Goal: Task Accomplishment & Management: Complete application form

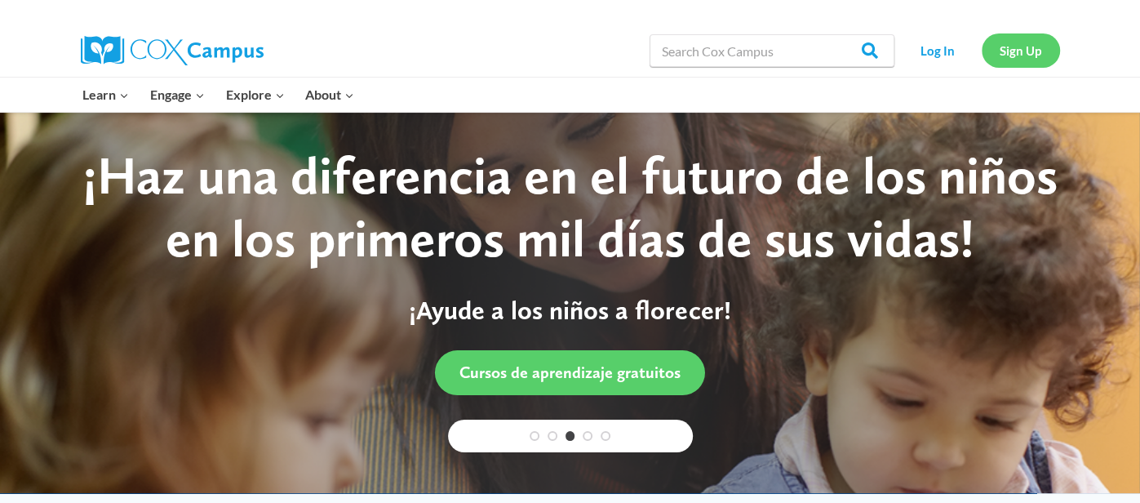
click at [1043, 55] on link "Sign Up" at bounding box center [1021, 49] width 78 height 33
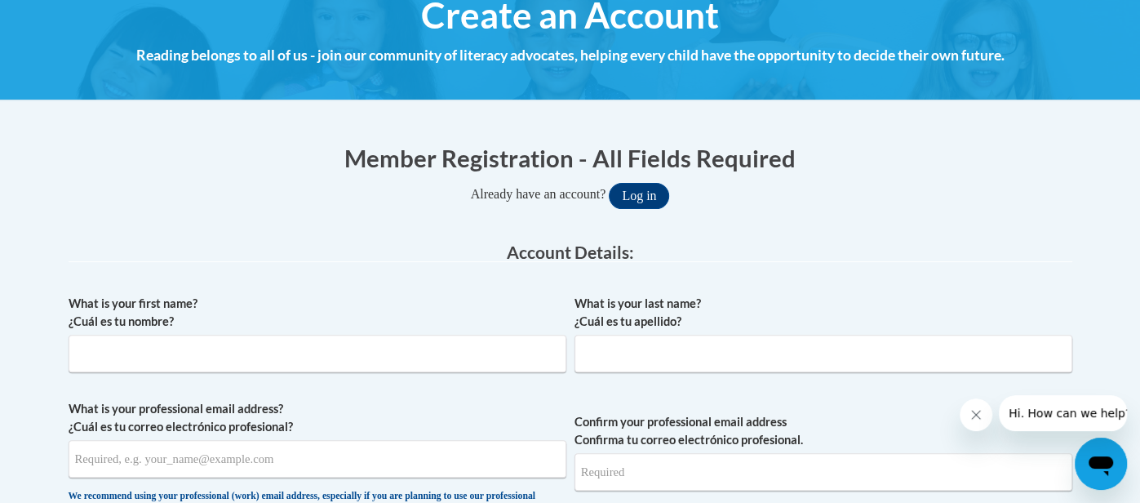
scroll to position [397, 0]
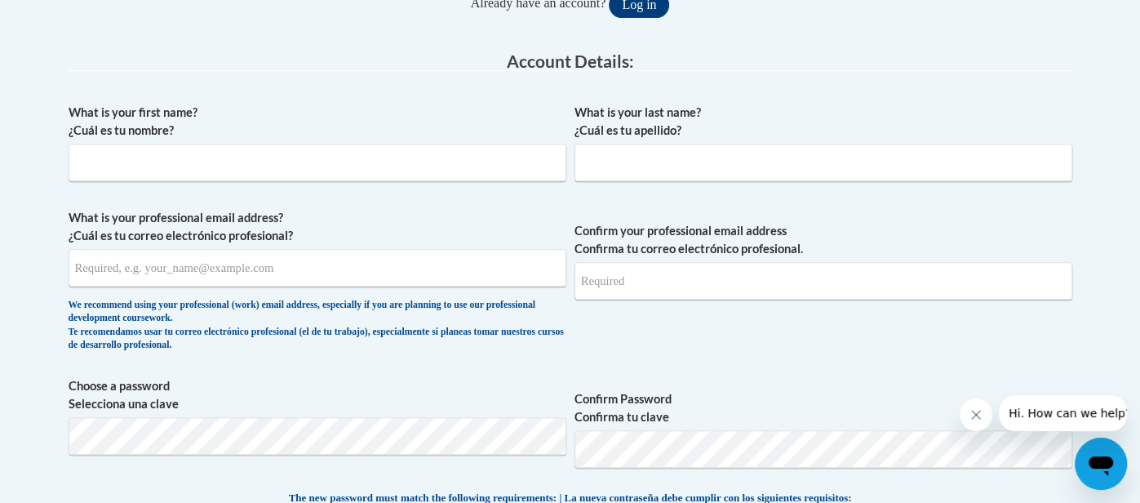
drag, startPoint x: 1137, startPoint y: 113, endPoint x: 1130, endPoint y: 217, distance: 104.7
click at [273, 165] on input "What is your first name? ¿Cuál es tu nombre?" at bounding box center [318, 163] width 498 height 38
type input "Keonia"
type input "[PERSON_NAME]"
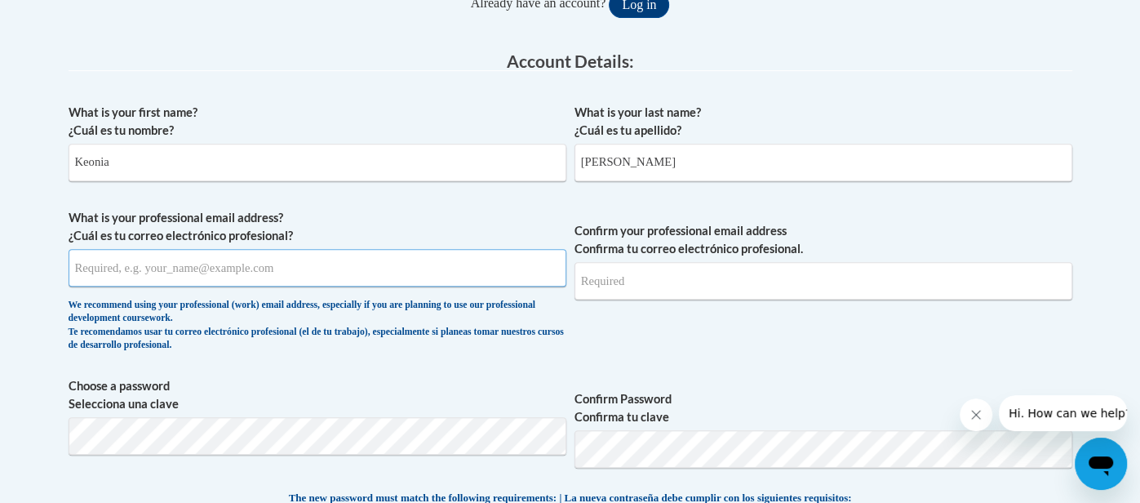
click at [134, 270] on input "What is your professional email address? ¿Cuál es tu correo electrónico profesi…" at bounding box center [318, 268] width 498 height 38
type input "[EMAIL_ADDRESS][DOMAIN_NAME]"
click at [720, 292] on input "Confirm your professional email address Confirma tu correo electrónico profesio…" at bounding box center [824, 281] width 498 height 38
type input "[EMAIL_ADDRESS][DOMAIN_NAME]"
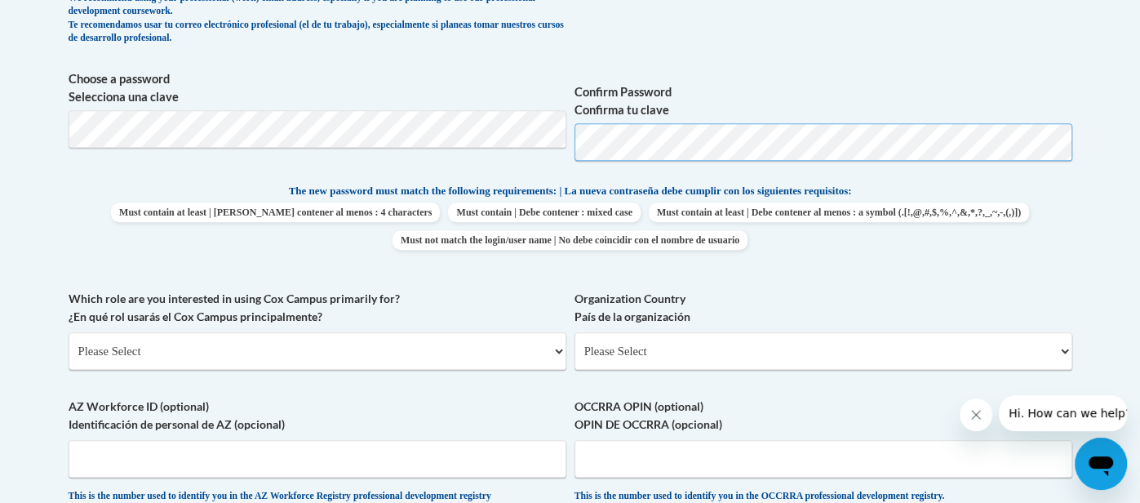
scroll to position [699, 0]
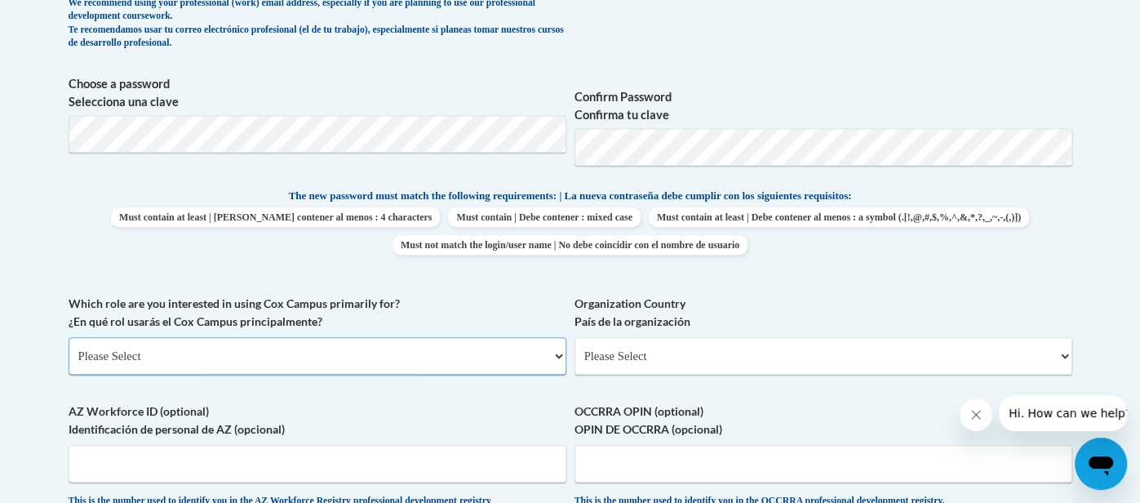
click at [211, 348] on select "Please Select College/University | Colegio/Universidad Community/Nonprofit Part…" at bounding box center [318, 356] width 498 height 38
select select "fbf2d438-af2f-41f8-98f1-81c410e29de3"
click at [69, 337] on select "Please Select College/University | Colegio/Universidad Community/Nonprofit Part…" at bounding box center [318, 356] width 498 height 38
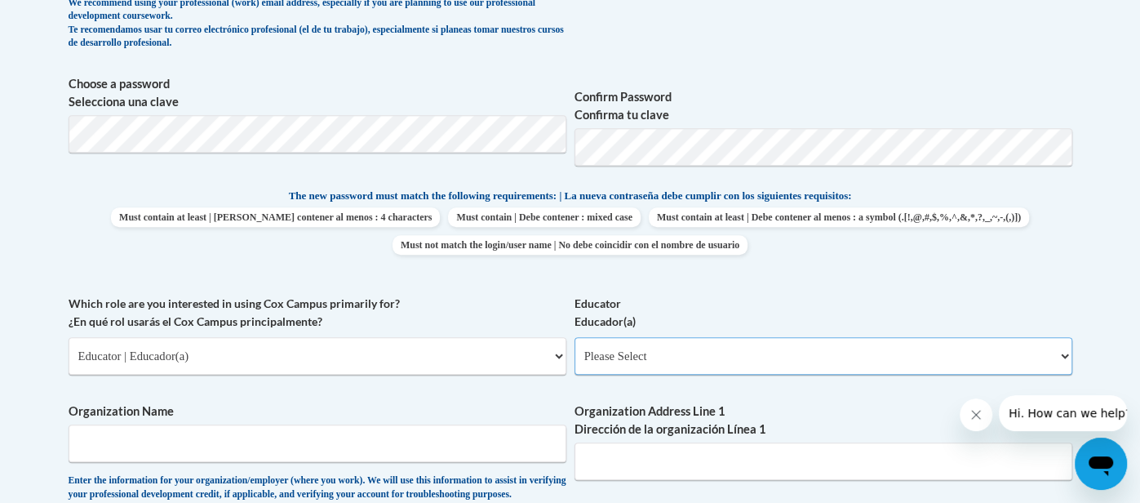
click at [597, 344] on select "Please Select Early Learning/Daycare Teacher/Family Home Care Provider | Maestr…" at bounding box center [824, 356] width 498 height 38
select select "d5fdb05a-b36c-4d60-97fa-9afceda7e903"
click at [575, 337] on select "Please Select Early Learning/Daycare Teacher/Family Home Care Provider | Maestr…" at bounding box center [824, 356] width 498 height 38
click at [1095, 239] on body "This site uses cookies to help improve your learning experience. By continuing …" at bounding box center [570, 426] width 1140 height 2250
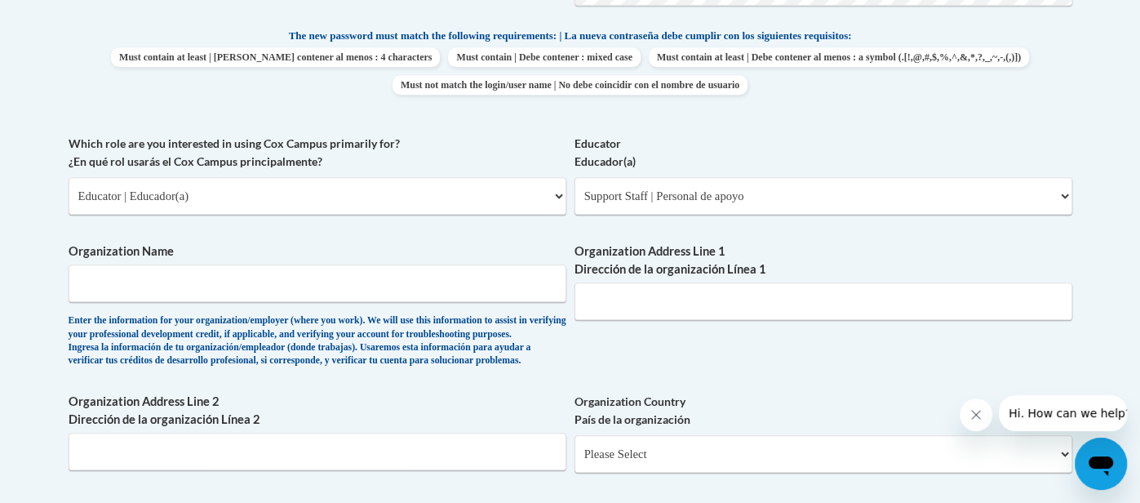
scroll to position [863, 0]
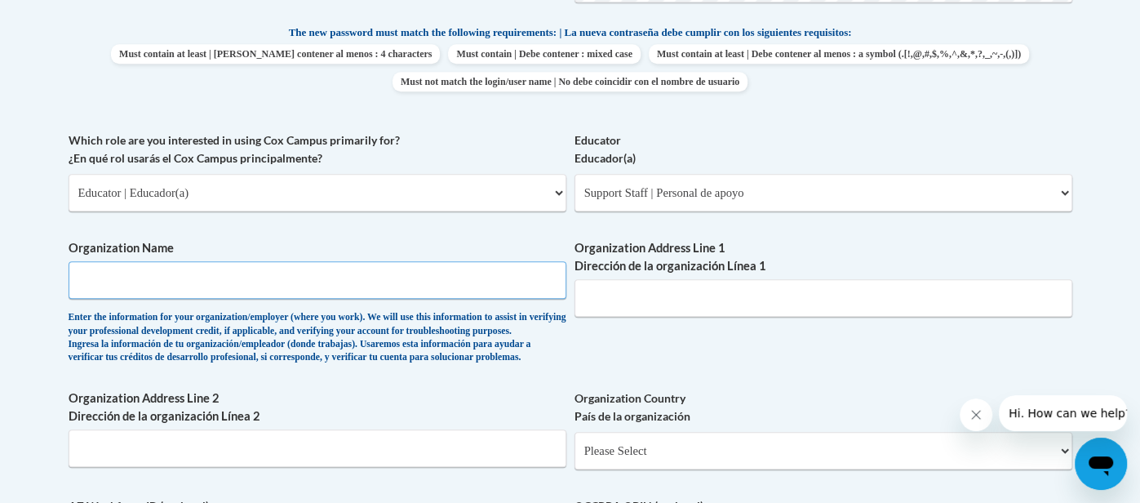
click at [497, 276] on input "Organization Name" at bounding box center [318, 280] width 498 height 38
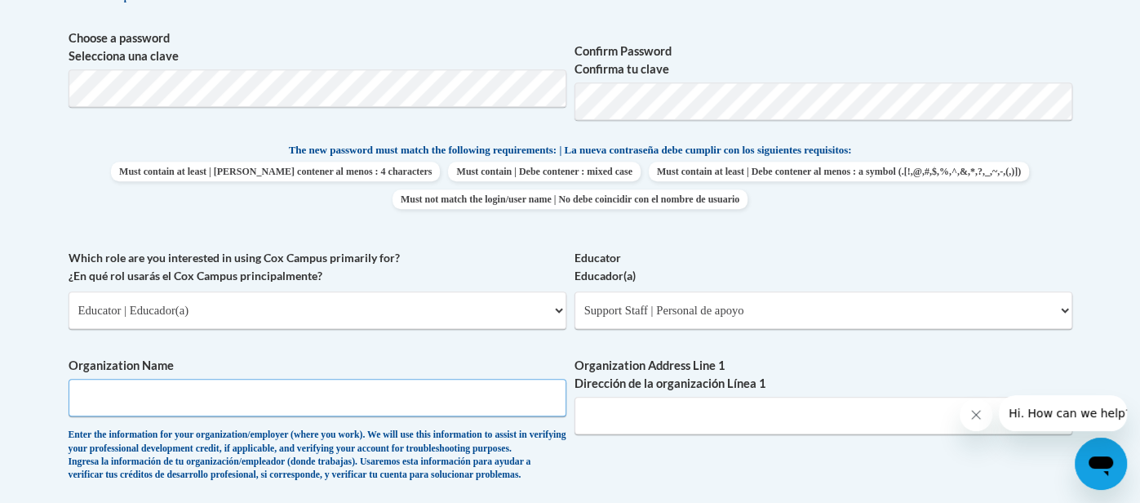
scroll to position [743, 0]
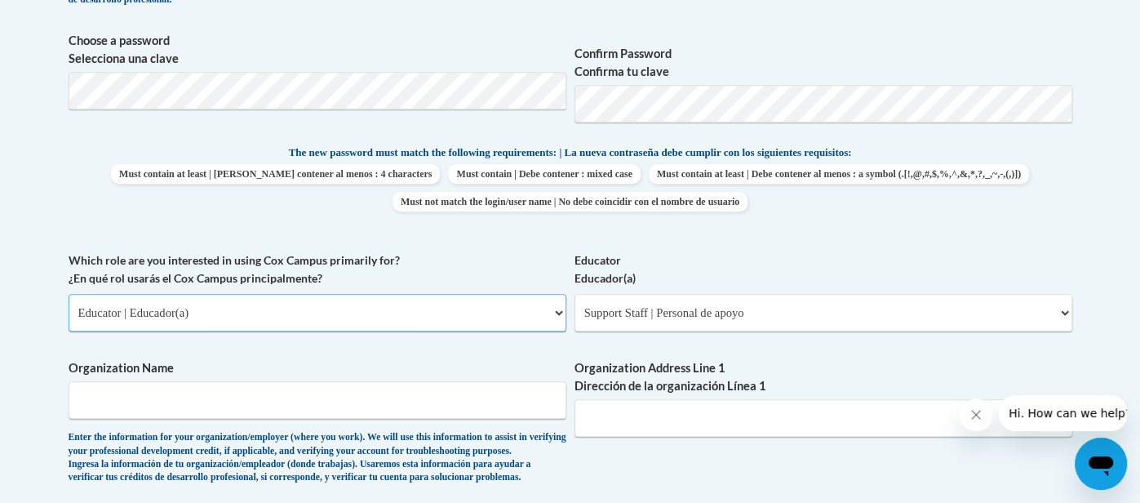
click at [554, 310] on select "Please Select College/University | Colegio/Universidad Community/Nonprofit Part…" at bounding box center [318, 313] width 498 height 38
click at [69, 294] on select "Please Select College/University | Colegio/Universidad Community/Nonprofit Part…" at bounding box center [318, 313] width 498 height 38
click at [1125, 249] on body "This site uses cookies to help improve your learning experience. By continuing …" at bounding box center [570, 382] width 1140 height 2250
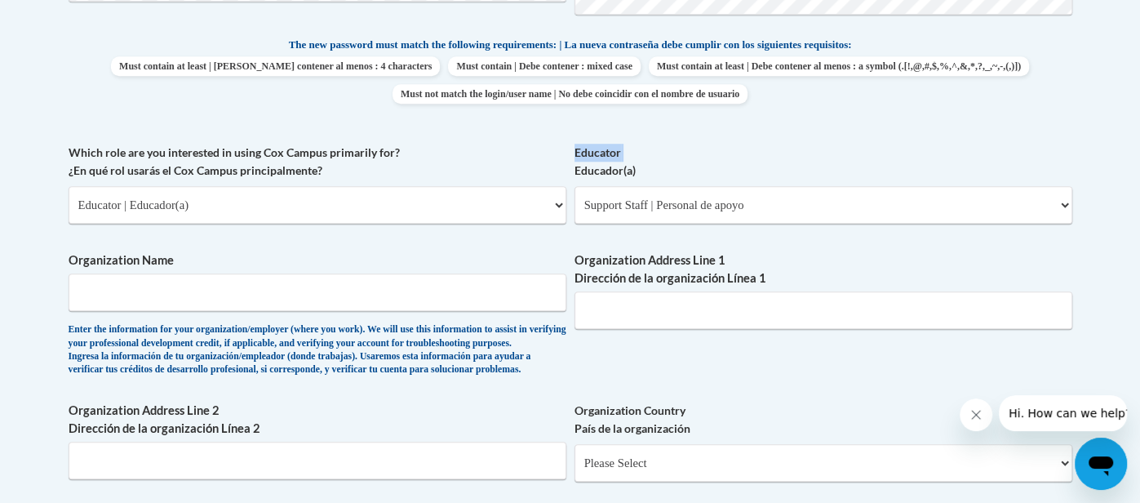
scroll to position [848, 0]
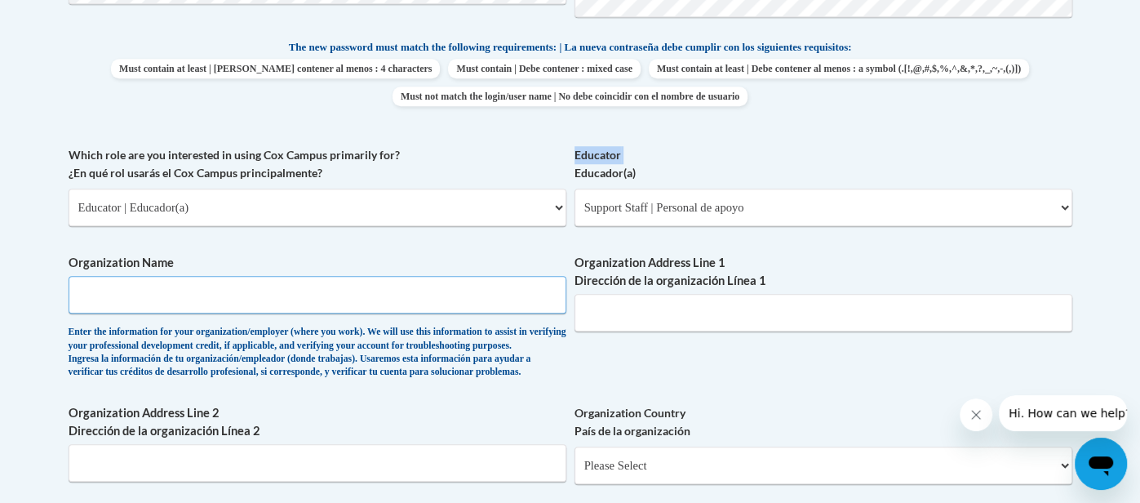
click at [92, 288] on input "Organization Name" at bounding box center [318, 295] width 498 height 38
type input "Goshen Lane Elementary School"
click at [619, 303] on input "Organization Address Line 1 Dirección de la organización Línea 1" at bounding box center [824, 313] width 498 height 38
click at [619, 304] on input "Organization Address Line 1 Dirección de la organización Línea 1" at bounding box center [824, 313] width 498 height 38
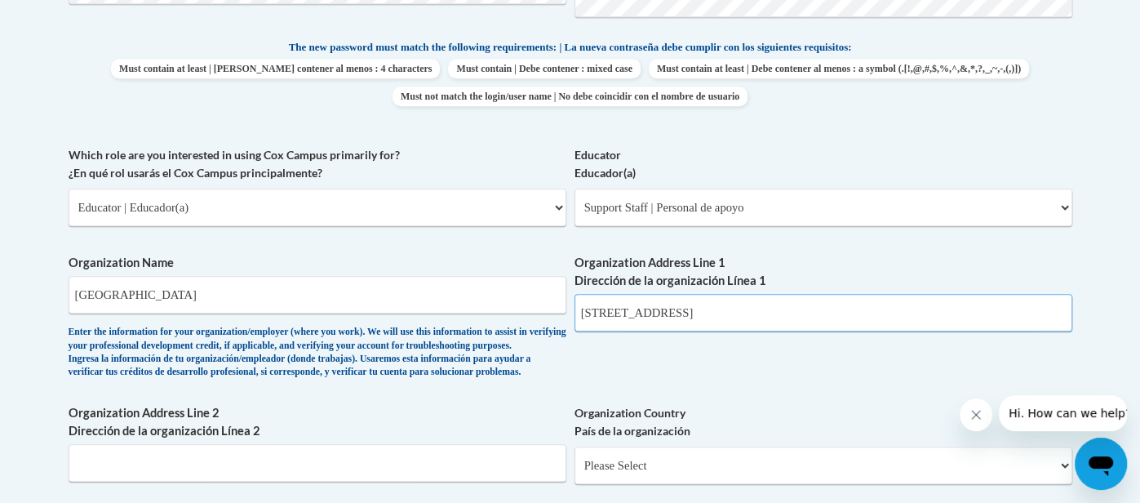
type input "[STREET_ADDRESS]"
click at [522, 297] on input "Goshen Lane Elementary School" at bounding box center [318, 295] width 498 height 38
type input "G"
click at [109, 295] on input "Gahana Local School Districtr" at bounding box center [318, 295] width 498 height 38
click at [273, 290] on input "Gahanna Local School Districtr" at bounding box center [318, 295] width 498 height 38
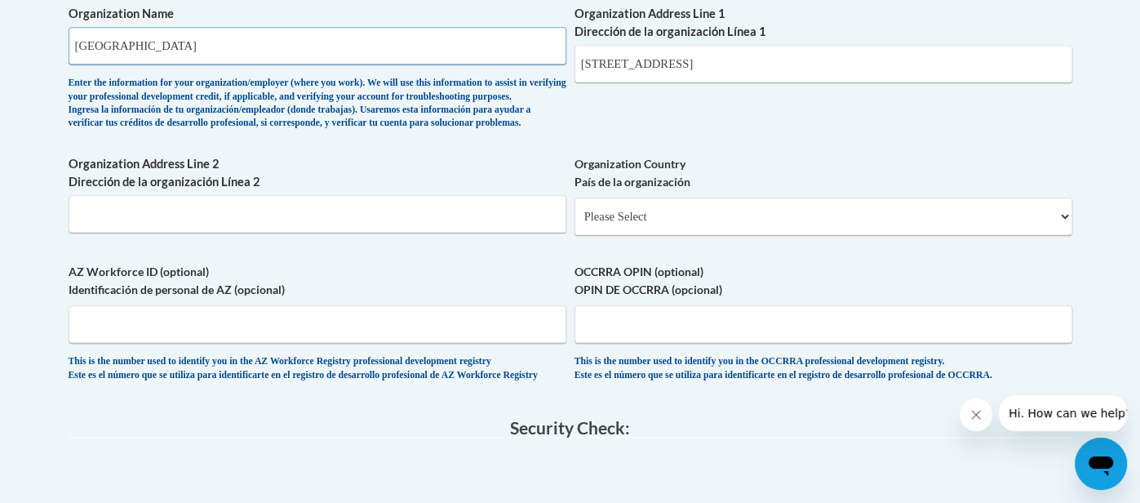
scroll to position [1094, 0]
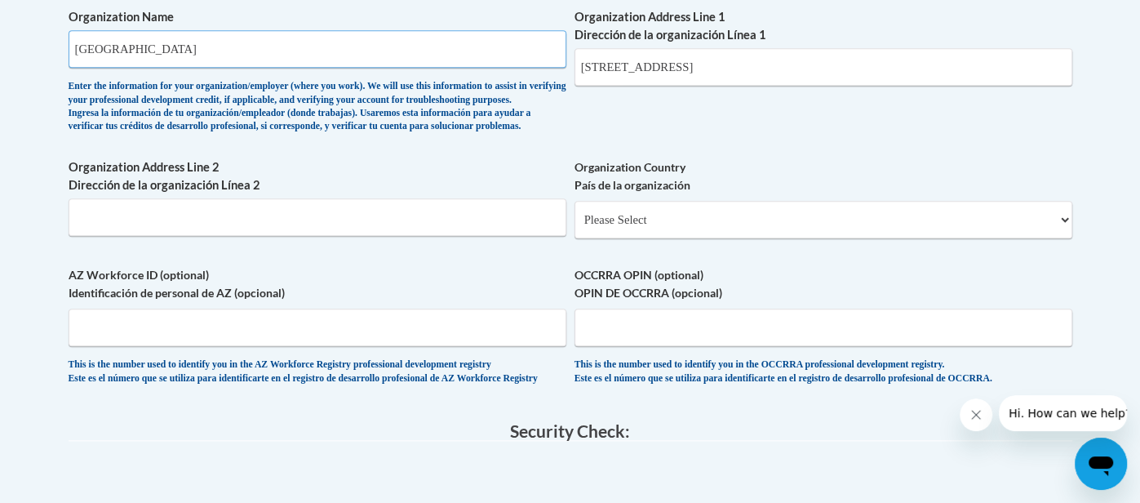
type input "[GEOGRAPHIC_DATA]"
click at [881, 237] on select "Please Select United States | Estados Unidos Outside of the United States | Fue…" at bounding box center [824, 220] width 498 height 38
select select "ad49bcad-a171-4b2e-b99c-48b446064914"
click at [575, 226] on select "Please Select United States | Estados Unidos Outside of the United States | Fue…" at bounding box center [824, 220] width 498 height 38
select select
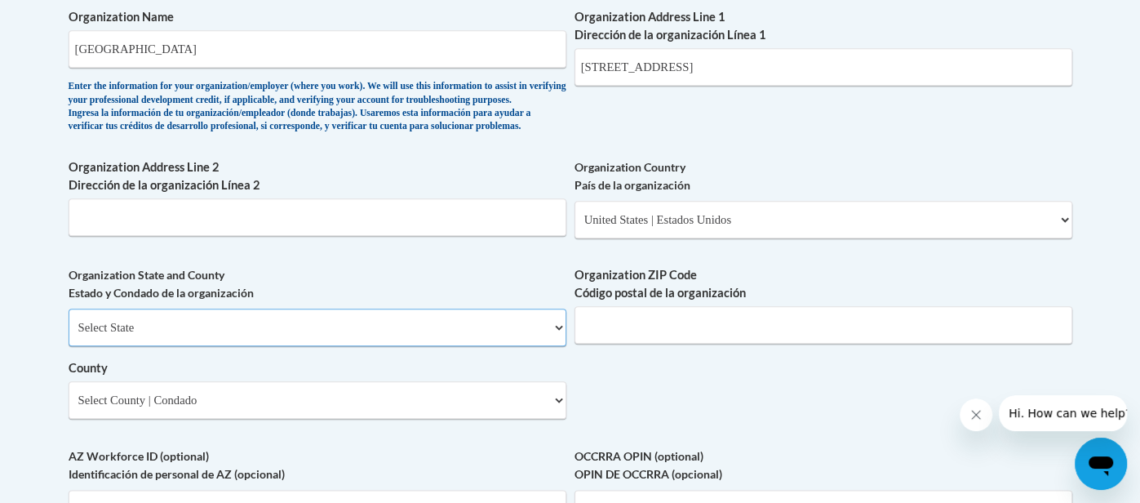
click at [472, 346] on select "Select State Alabama Alaska Arizona Arkansas California Colorado Connecticut De…" at bounding box center [318, 327] width 498 height 38
select select "Ohio"
click at [69, 335] on select "Select State Alabama Alaska Arizona Arkansas California Colorado Connecticut De…" at bounding box center [318, 327] width 498 height 38
click at [646, 335] on input "Organization ZIP Code Código postal de la organización" at bounding box center [824, 325] width 498 height 38
click at [417, 419] on select "Select County Adams Allen Ashland Ashtabula Athens Auglaize Belmont Brown Butle…" at bounding box center [318, 400] width 498 height 38
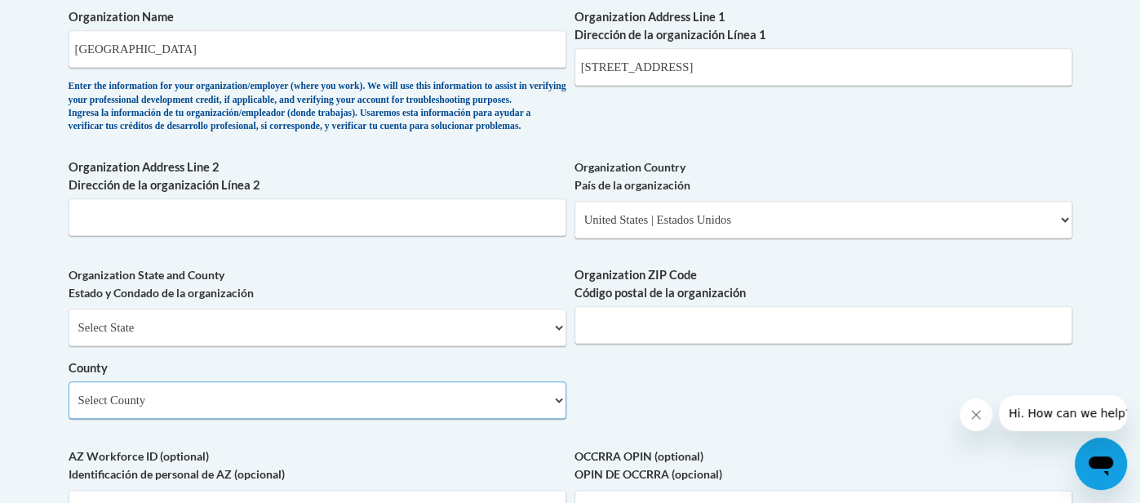
click at [69, 407] on select "Select County Adams Allen Ashland Ashtabula Athens Auglaize Belmont Brown Butle…" at bounding box center [318, 400] width 498 height 38
click at [92, 419] on select "Select County Adams Allen Ashland Ashtabula Athens Auglaize Belmont Brown Butle…" at bounding box center [318, 400] width 498 height 38
select select "Franklin"
click at [69, 407] on select "Select County Adams Allen Ashland Ashtabula Athens Auglaize Belmont Brown Butle…" at bounding box center [318, 400] width 498 height 38
click at [606, 344] on input "Organization ZIP Code Código postal de la organización" at bounding box center [824, 325] width 498 height 38
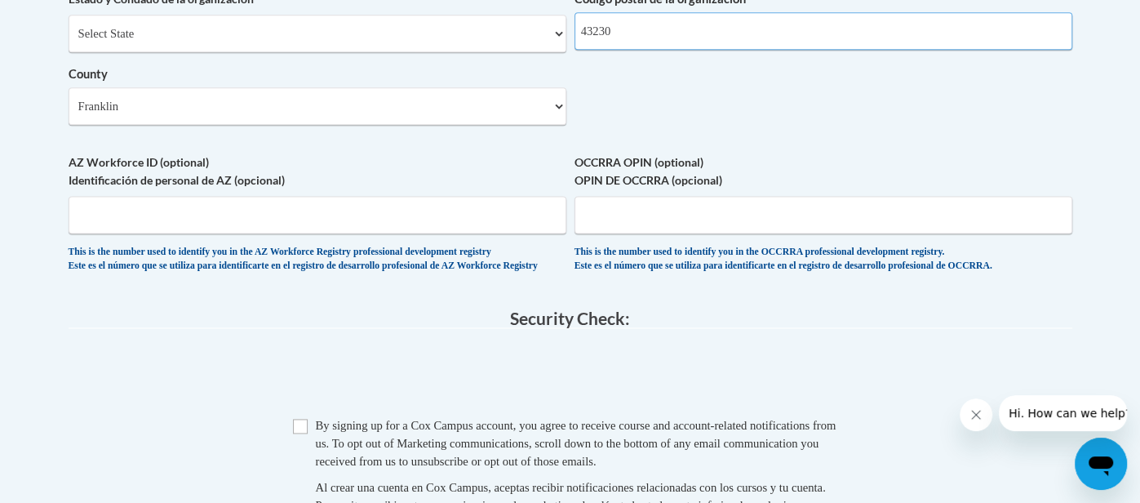
scroll to position [1391, 0]
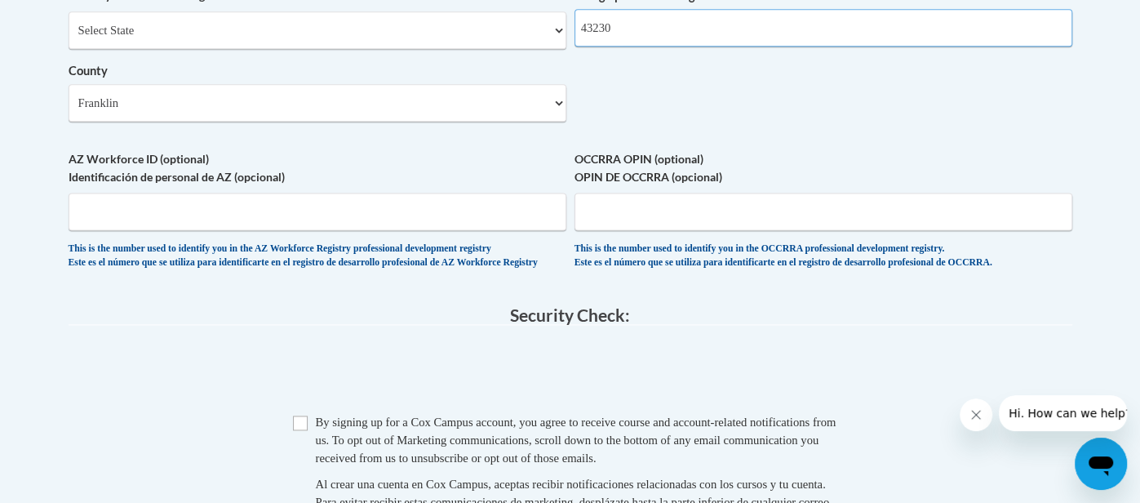
type input "43230"
click at [624, 230] on input "OCCRRA OPIN (optional) OPIN DE OCCRRA (opcional)" at bounding box center [824, 212] width 498 height 38
type input "11130459"
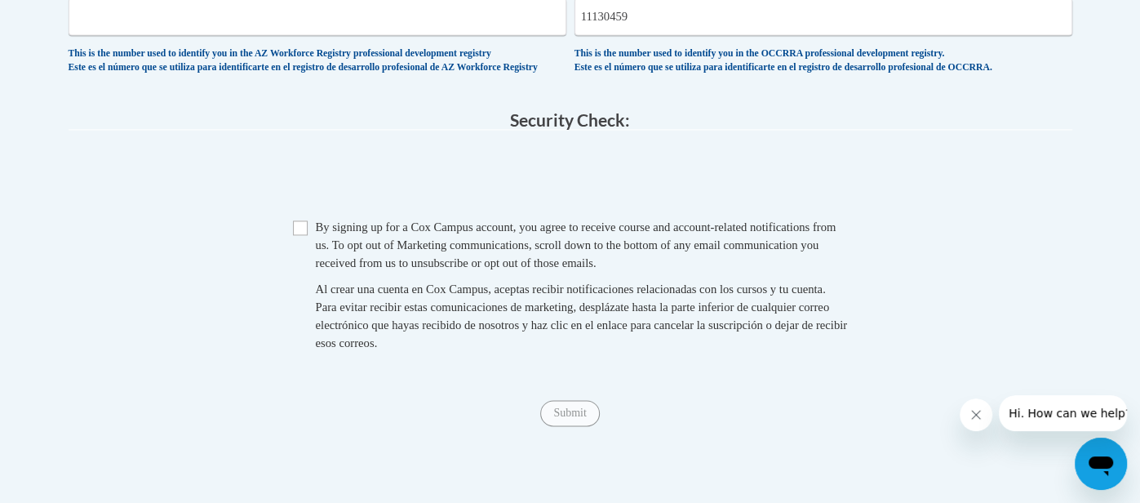
scroll to position [1586, 0]
click at [300, 234] on input "Checkbox" at bounding box center [300, 227] width 15 height 15
checkbox input "true"
click at [579, 425] on input "Submit" at bounding box center [569, 412] width 59 height 26
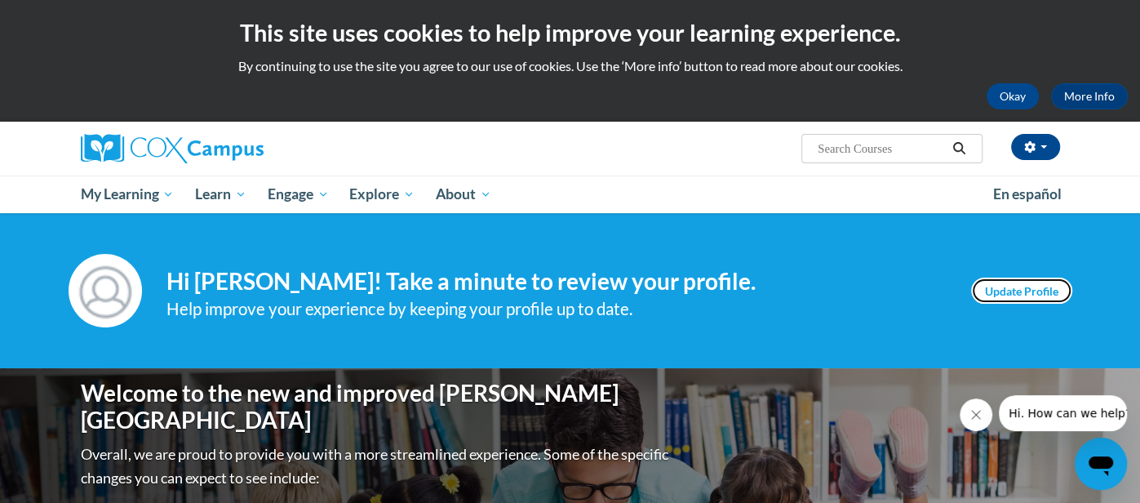
click at [1032, 295] on link "Update Profile" at bounding box center [1021, 290] width 101 height 26
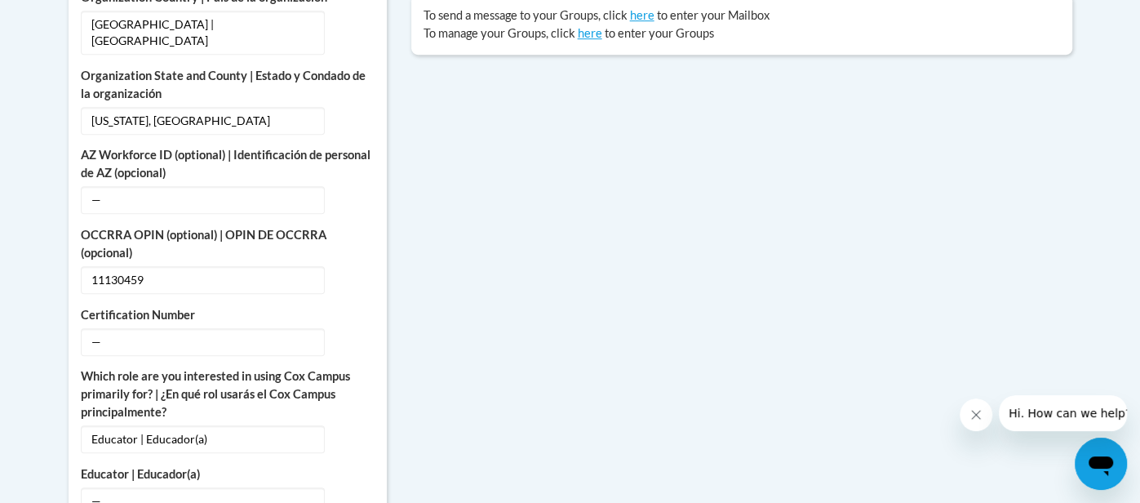
scroll to position [757, 0]
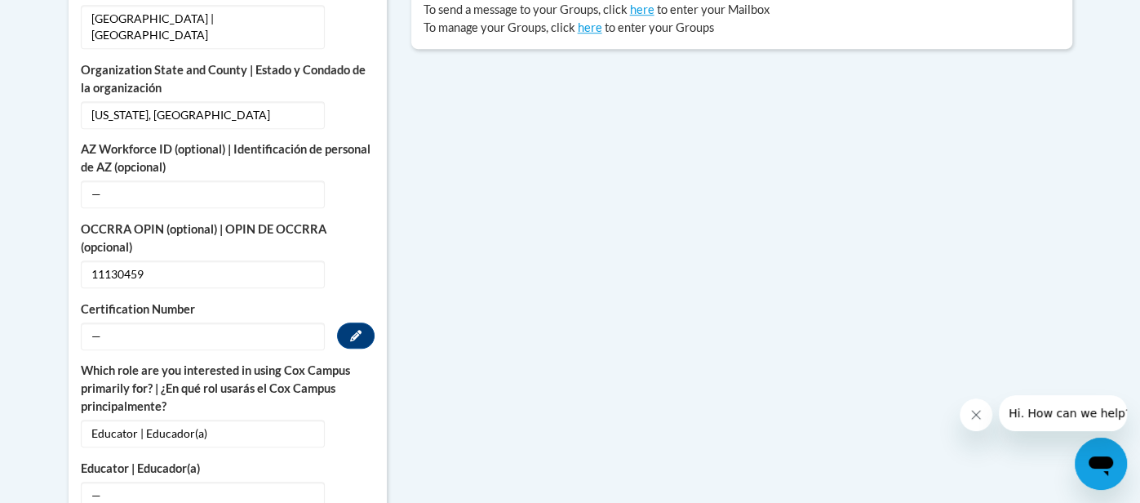
click at [294, 322] on span "—" at bounding box center [203, 336] width 244 height 28
click at [348, 322] on button "Edit" at bounding box center [356, 335] width 38 height 26
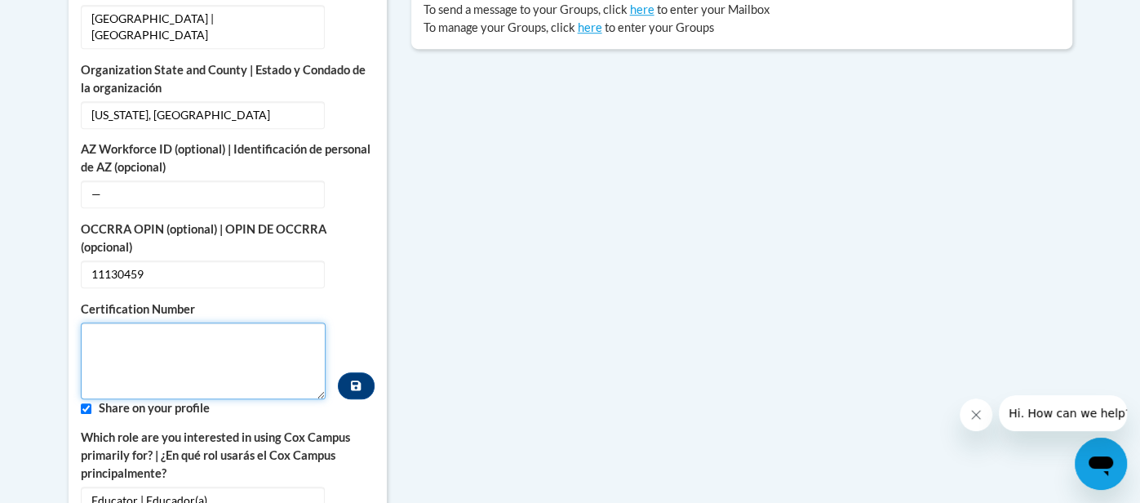
click at [206, 349] on textarea "Custom profile fields" at bounding box center [204, 360] width 246 height 77
type textarea "11130459"
click at [371, 407] on div "College/University | [GEOGRAPHIC_DATA] — Edit Organization Address Line 1 | Dir…" at bounding box center [228, 412] width 294 height 1018
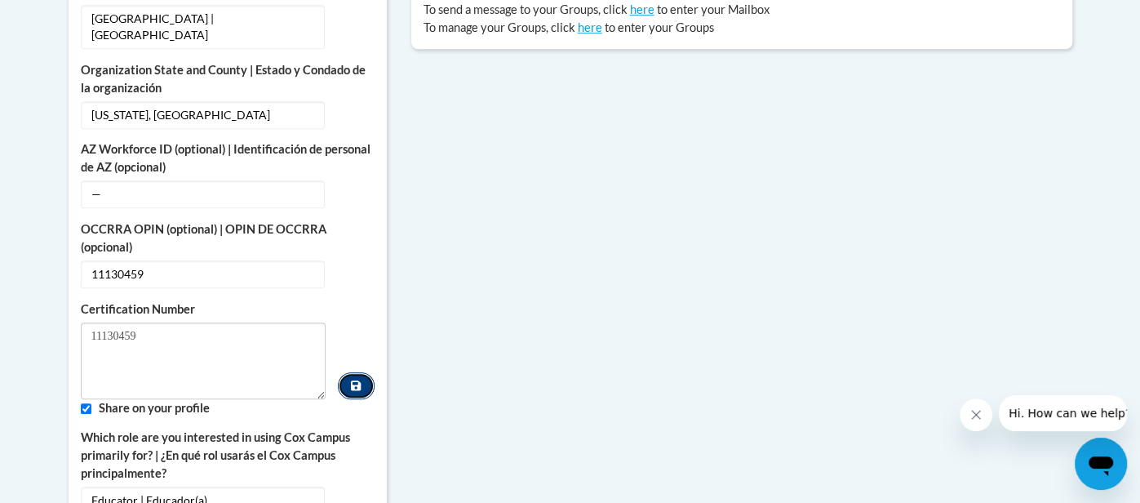
click at [353, 380] on icon "Custom profile fields" at bounding box center [356, 385] width 10 height 10
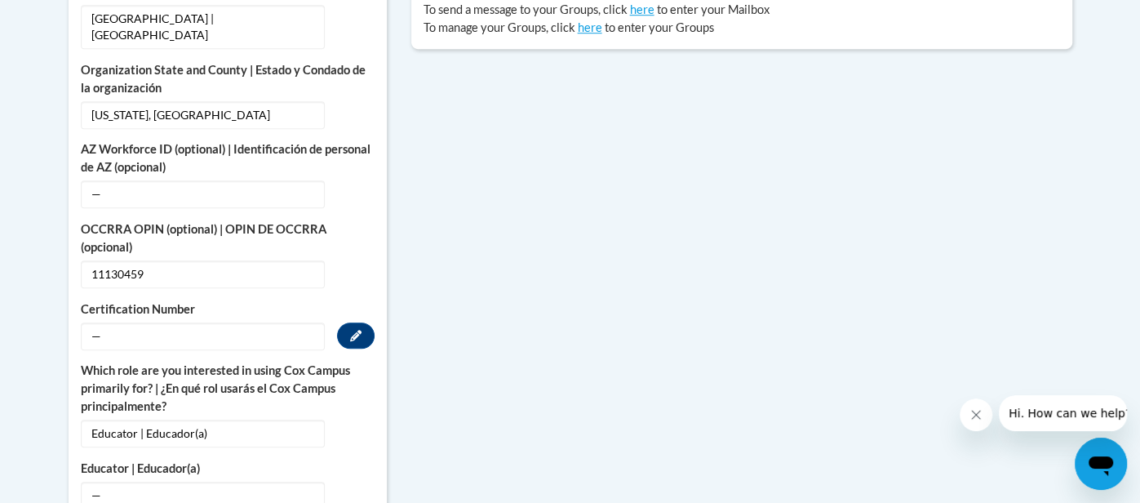
click at [286, 322] on span "—" at bounding box center [203, 336] width 244 height 28
click at [346, 322] on button "Edit" at bounding box center [356, 335] width 38 height 26
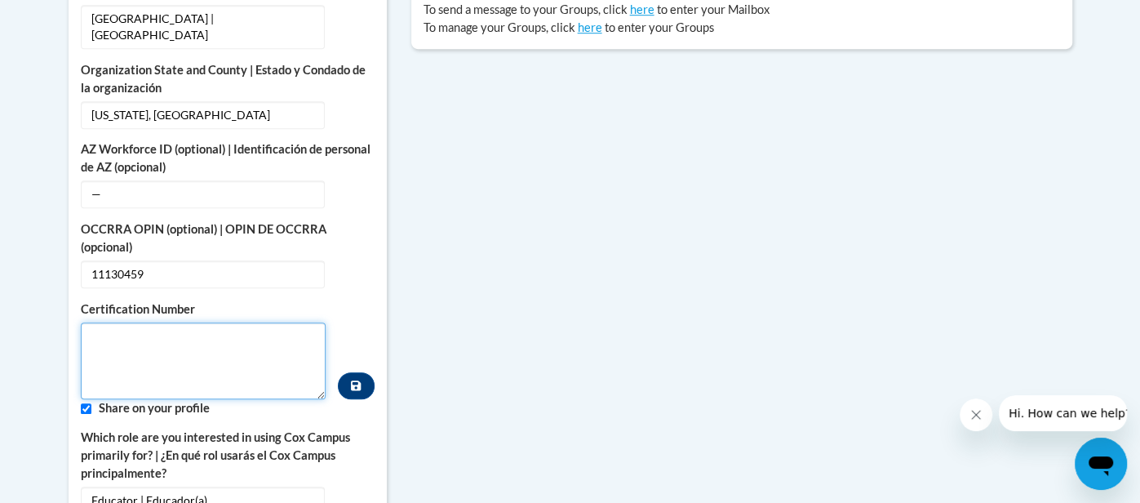
click at [261, 327] on textarea "Custom profile fields" at bounding box center [204, 360] width 246 height 77
click at [335, 319] on div "Certification Number" at bounding box center [228, 349] width 294 height 99
click at [1125, 144] on body "This site uses cookies to help improve your learning experience. By continuing …" at bounding box center [570, 450] width 1140 height 2414
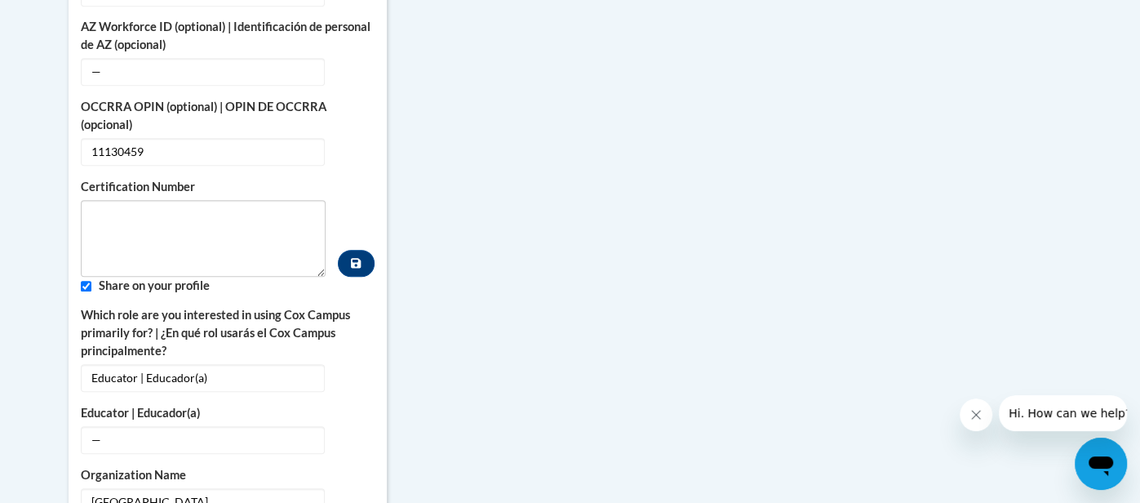
scroll to position [816, 0]
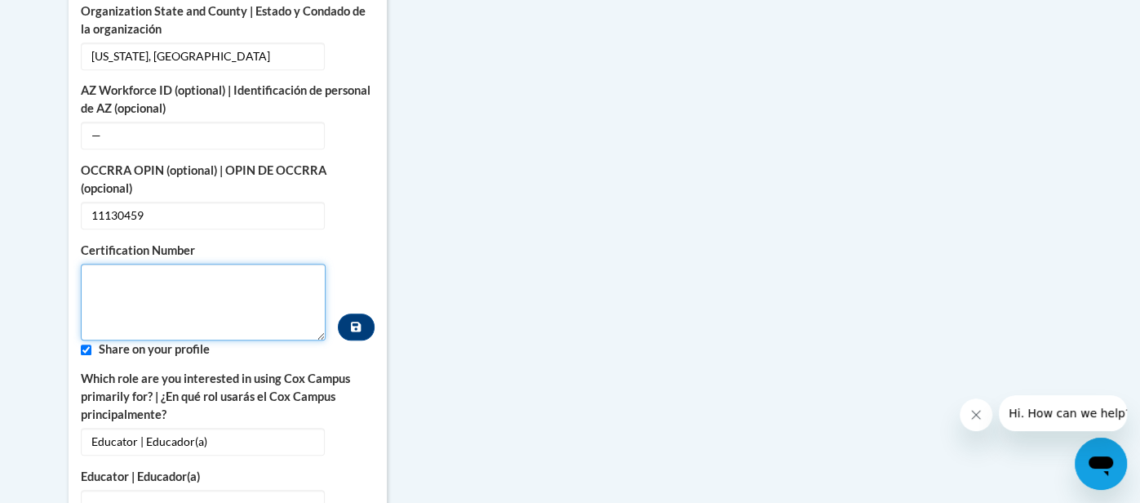
click at [168, 272] on textarea "Custom profile fields" at bounding box center [204, 302] width 246 height 77
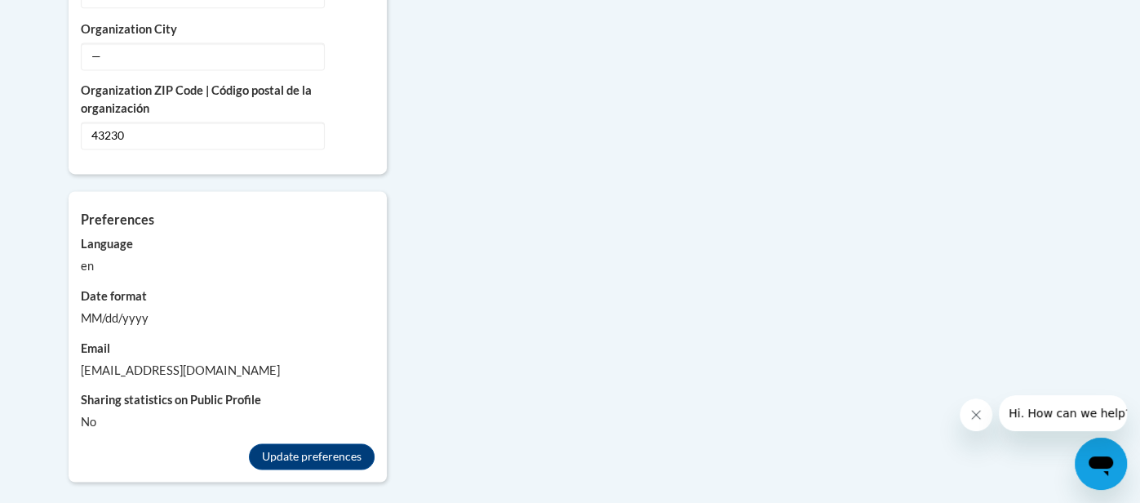
scroll to position [1531, 0]
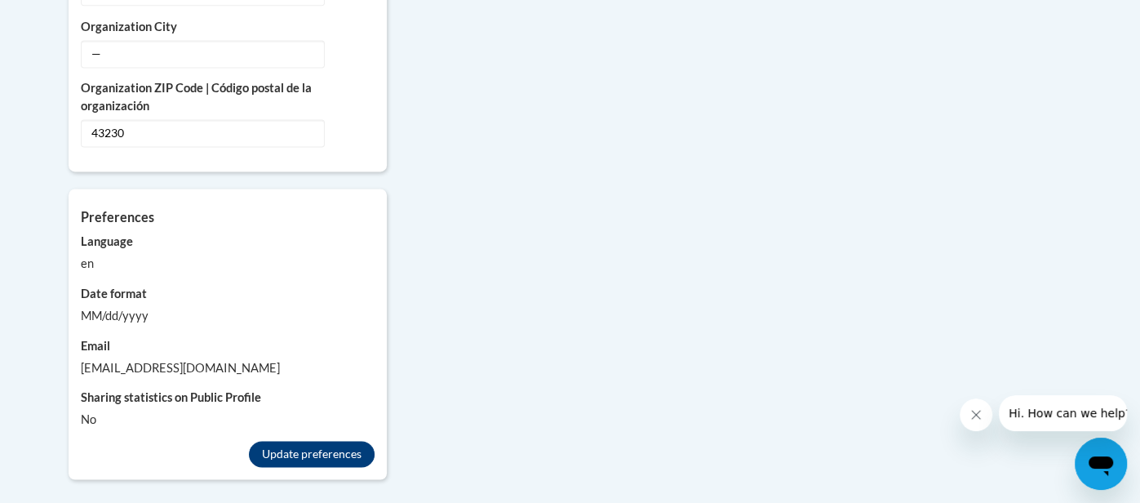
type textarea "11130459"
click at [289, 442] on button "Update preferences" at bounding box center [312, 454] width 126 height 26
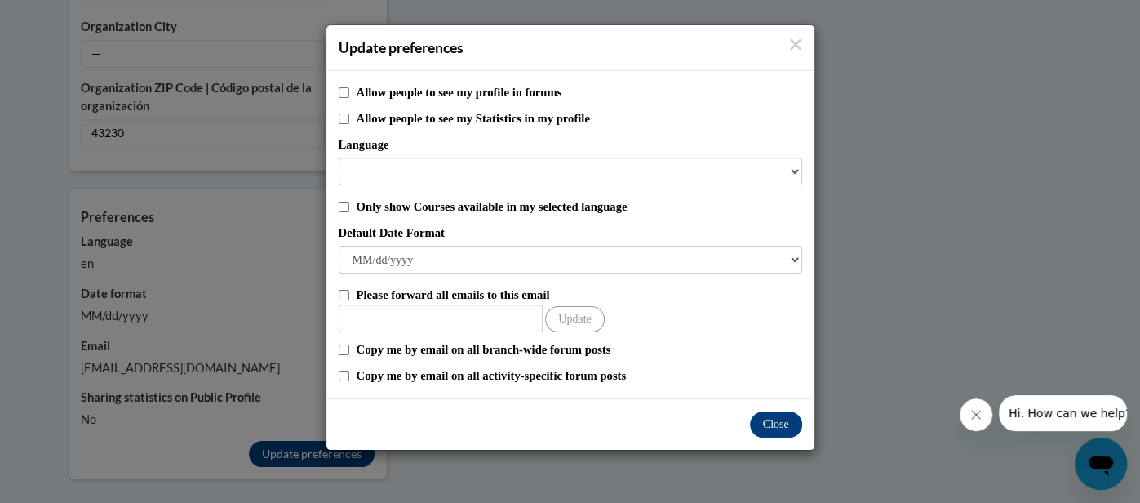
click at [746, 409] on div "Close" at bounding box center [570, 423] width 488 height 51
click at [763, 422] on button "Close" at bounding box center [776, 424] width 52 height 26
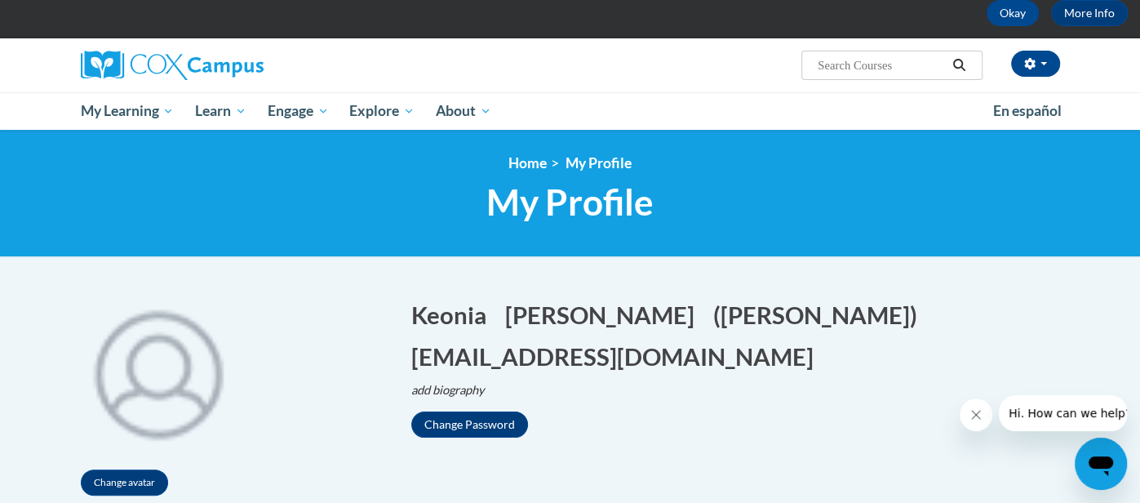
scroll to position [0, 0]
